Goal: Book appointment/travel/reservation

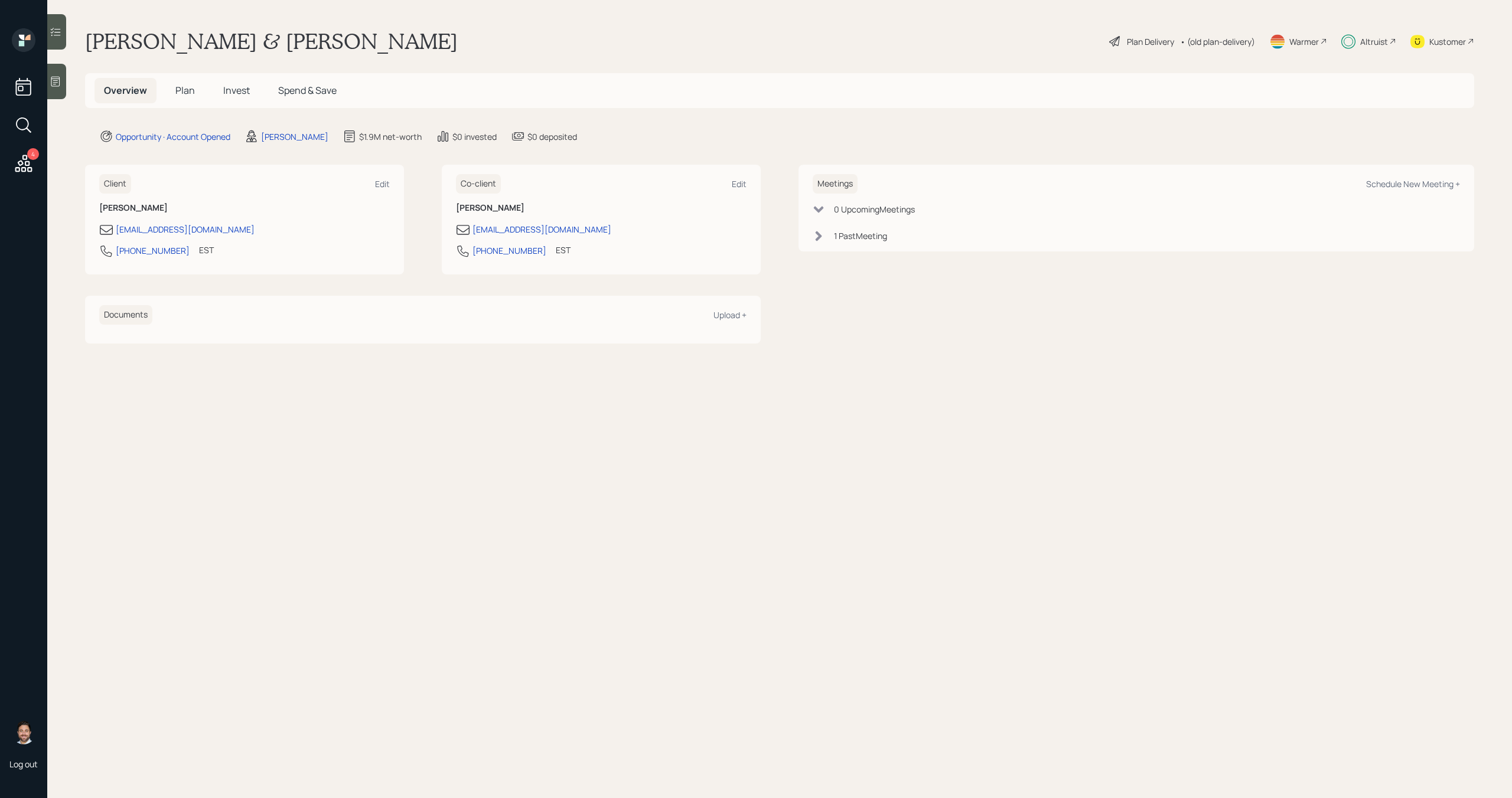
click at [230, 94] on span "Invest" at bounding box center [237, 90] width 27 height 13
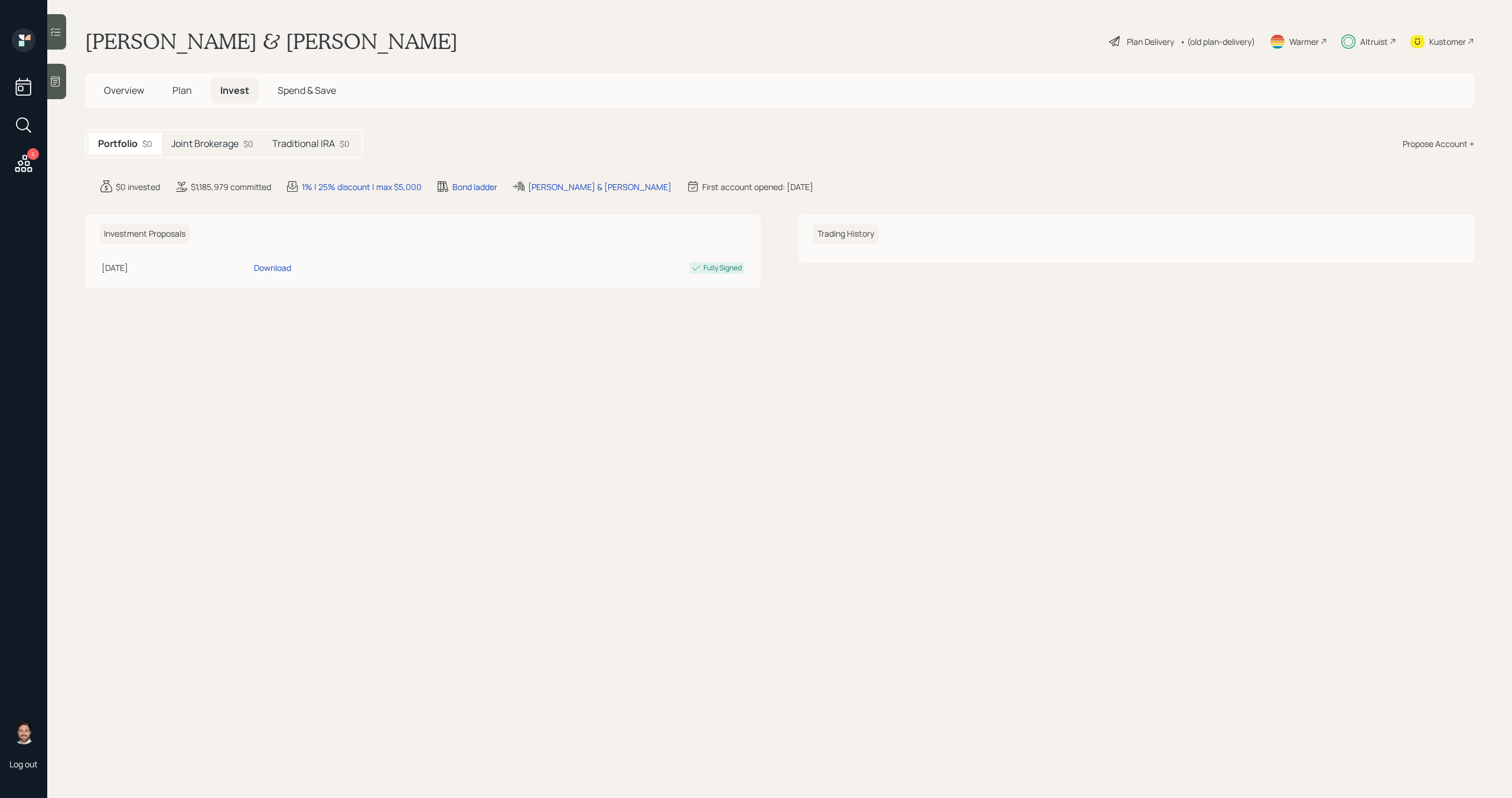
click at [139, 90] on span "Overview" at bounding box center [124, 90] width 40 height 13
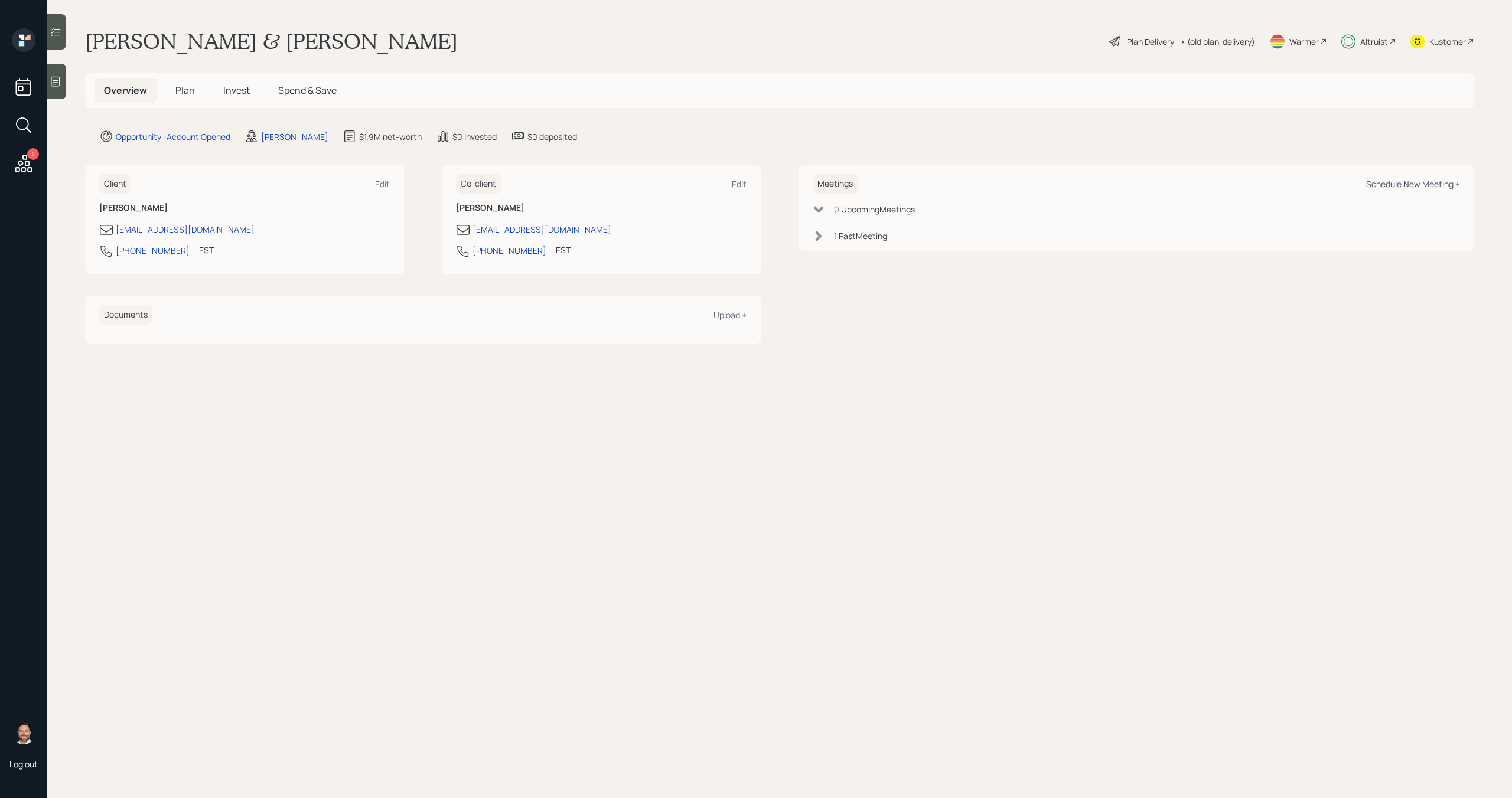
click at [1401, 182] on div "Schedule New Meeting +" at bounding box center [1412, 184] width 94 height 11
select select "bffa7908-1b2a-4c79-9bb6-f0ec9aed22d3"
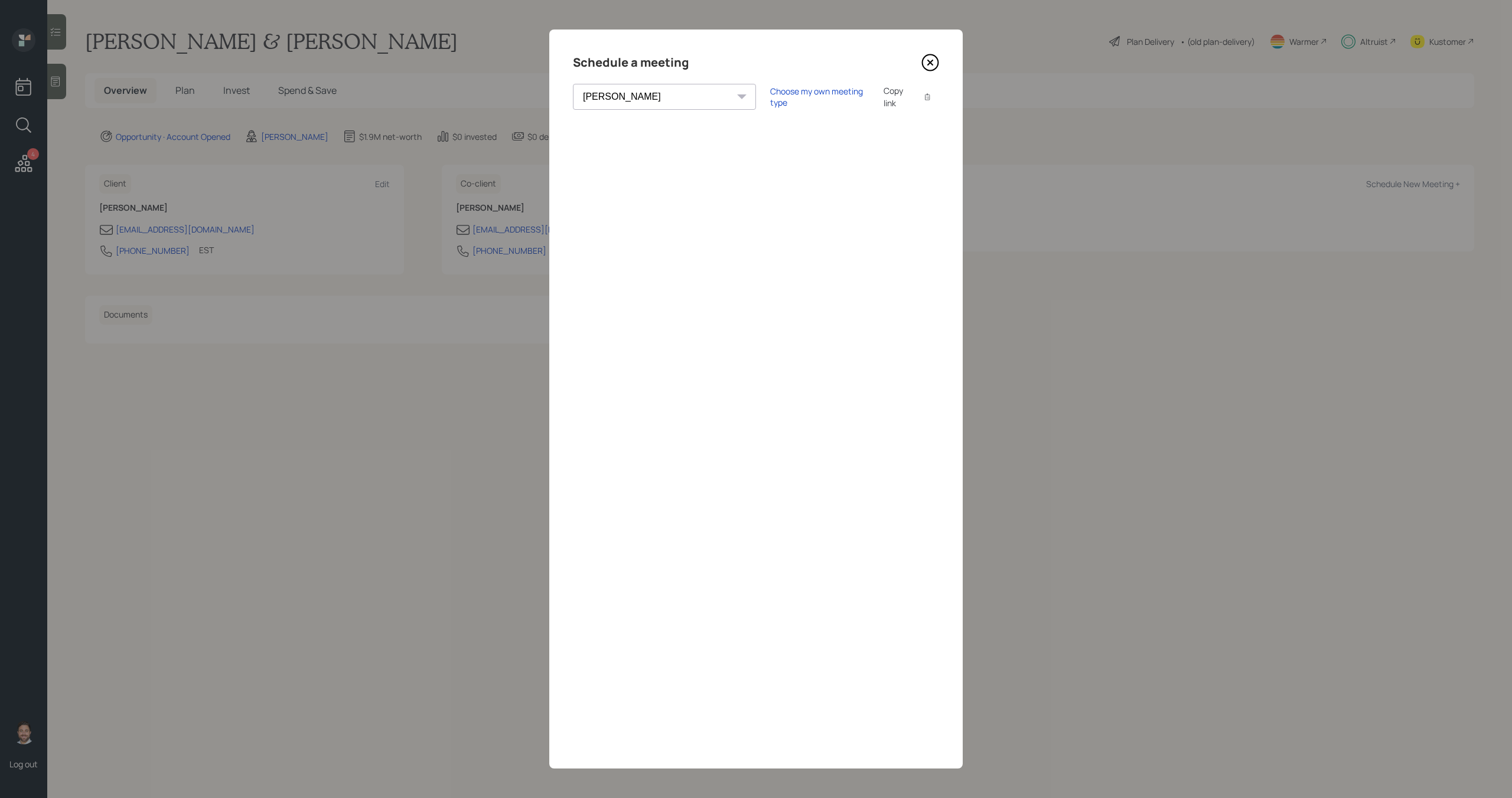
click at [936, 66] on icon at bounding box center [930, 63] width 18 height 18
